Goal: Transaction & Acquisition: Obtain resource

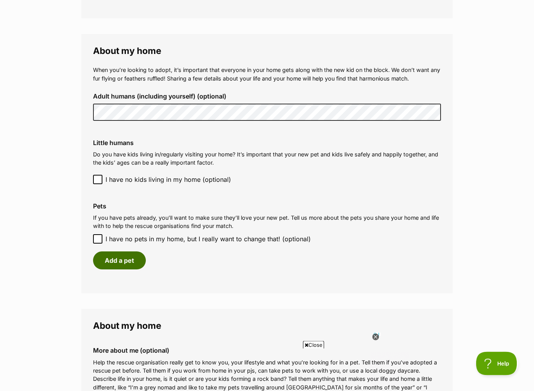
scroll to position [542, 0]
click at [98, 237] on icon at bounding box center [97, 239] width 5 height 4
click at [98, 235] on input "I have no pets in my home, but I really want to change that! (optional)" at bounding box center [97, 238] width 9 height 9
checkbox input "true"
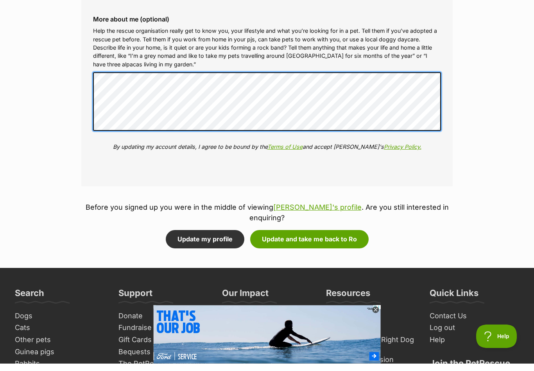
scroll to position [846, 0]
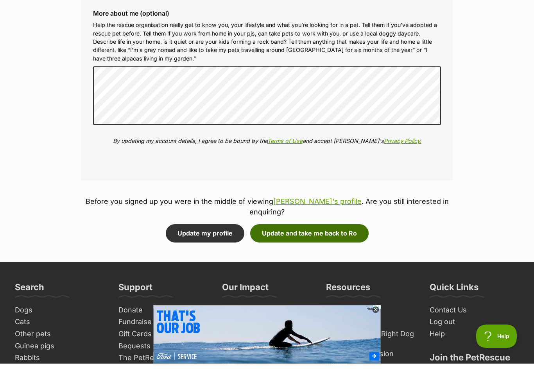
click at [285, 232] on button "Update and take me back to Ro" at bounding box center [309, 241] width 118 height 18
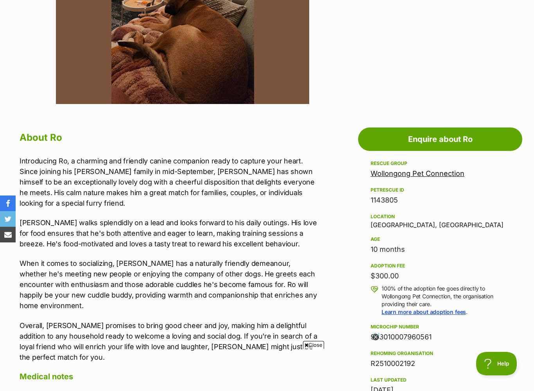
scroll to position [312, 0]
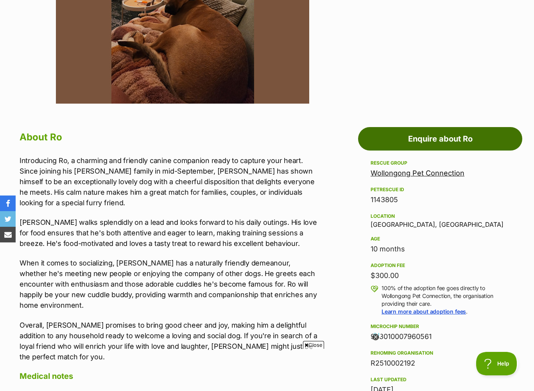
click at [441, 138] on link "Enquire about Ro" at bounding box center [440, 138] width 164 height 23
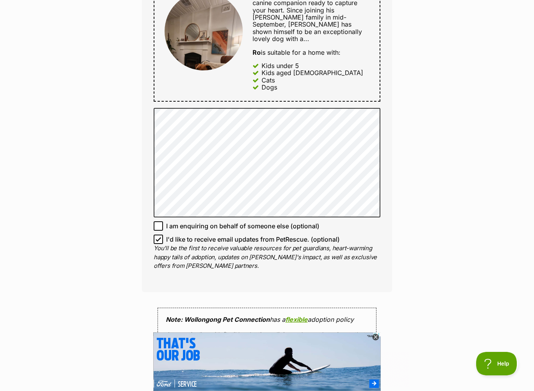
scroll to position [416, 0]
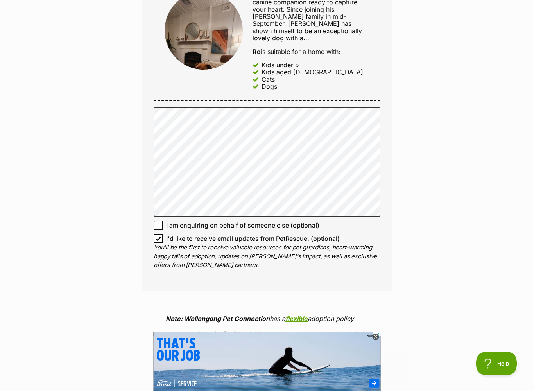
click at [160, 237] on icon at bounding box center [158, 239] width 5 height 4
click at [160, 234] on input "I'd like to receive email updates from PetRescue. (optional)" at bounding box center [158, 238] width 9 height 9
checkbox input "false"
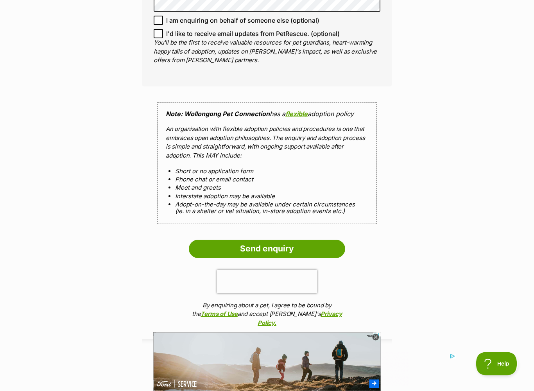
scroll to position [621, 0]
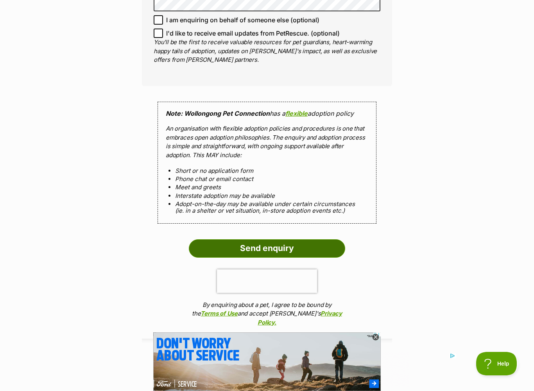
click at [240, 239] on input "Send enquiry" at bounding box center [267, 248] width 156 height 18
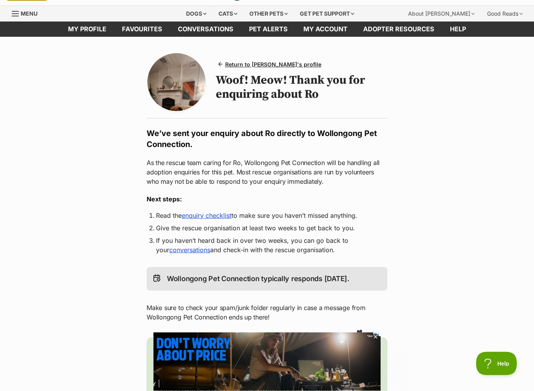
scroll to position [20, 0]
